Goal: Check status

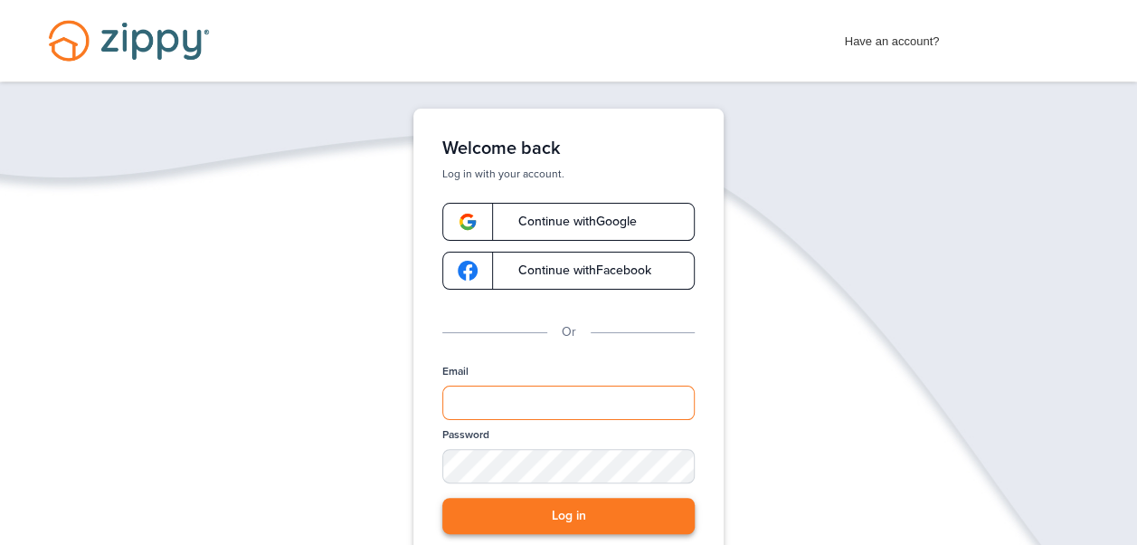
type input "**********"
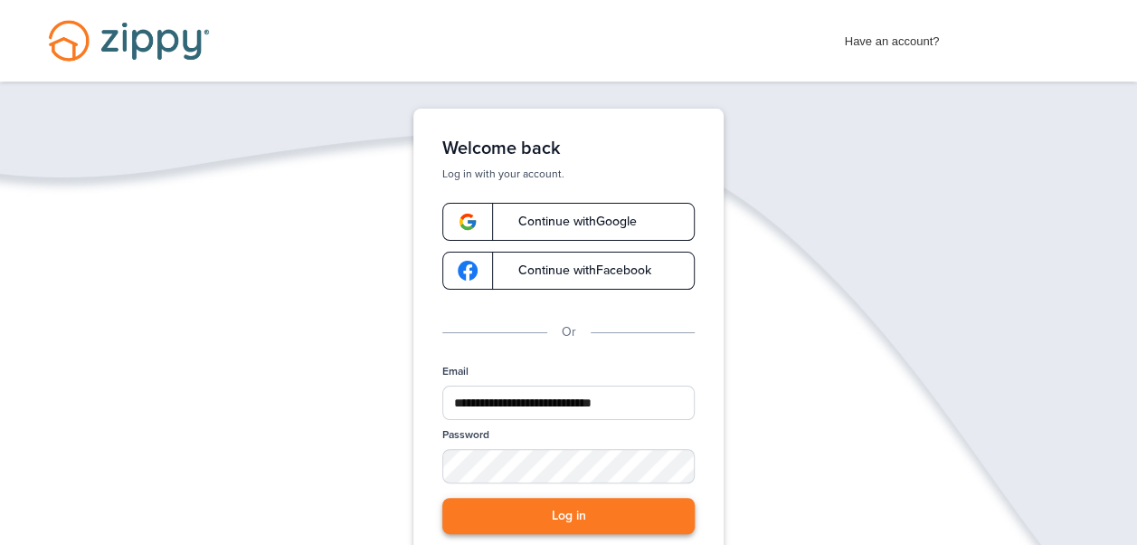
click at [618, 514] on button "Log in" at bounding box center [568, 516] width 252 height 37
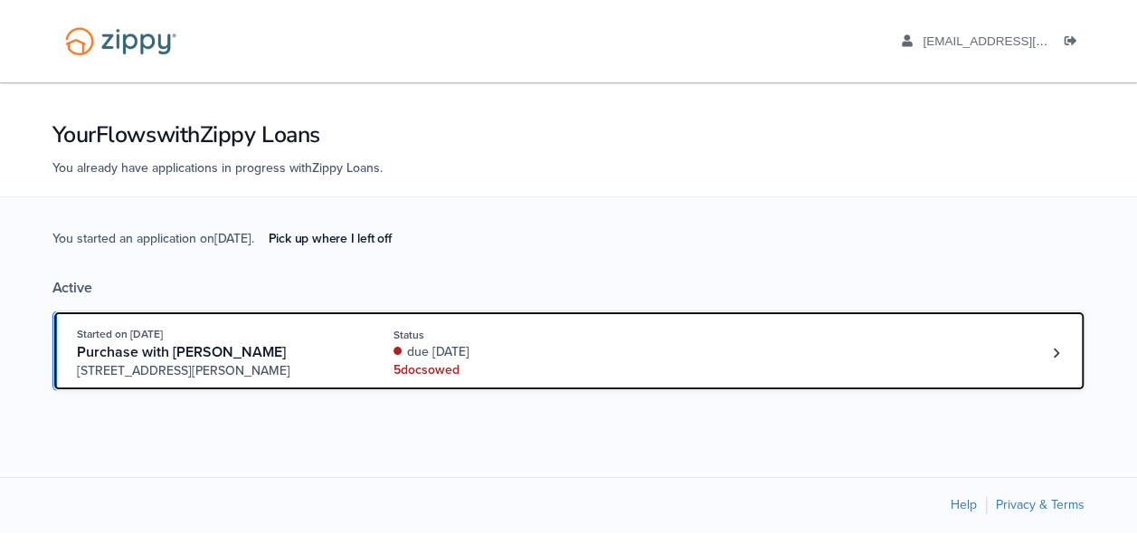
click at [505, 362] on div "5 doc s owed" at bounding box center [515, 370] width 242 height 18
